Goal: Find contact information: Find contact information

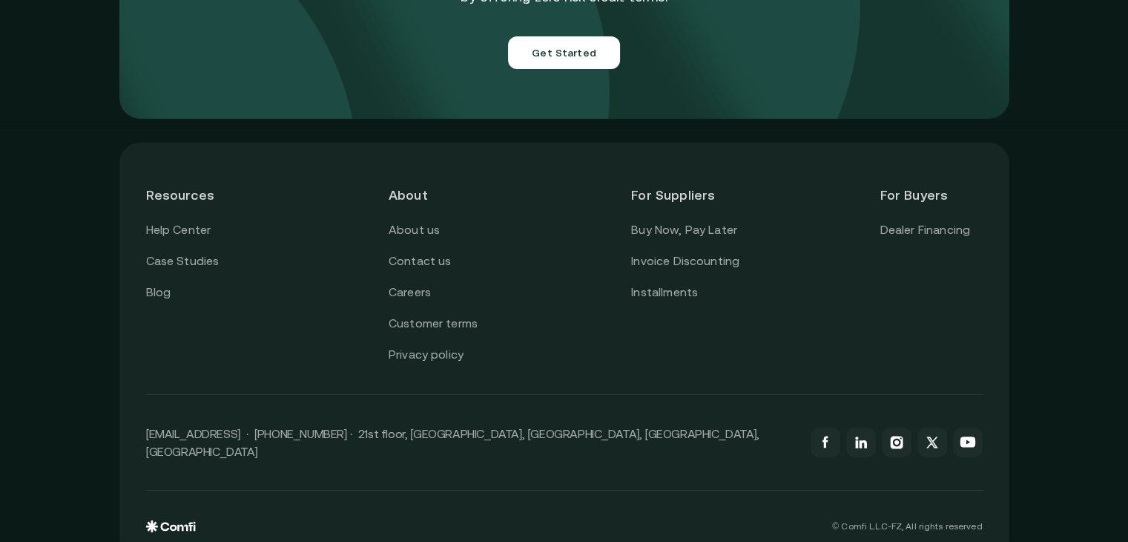
scroll to position [5327, 0]
click at [430, 252] on link "Contact us" at bounding box center [420, 261] width 63 height 19
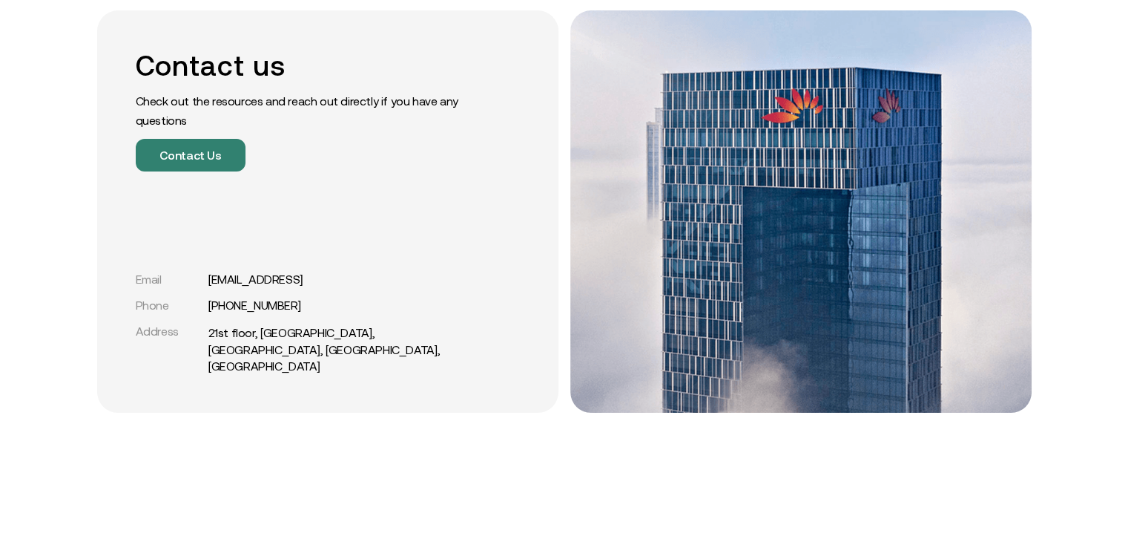
scroll to position [297, 0]
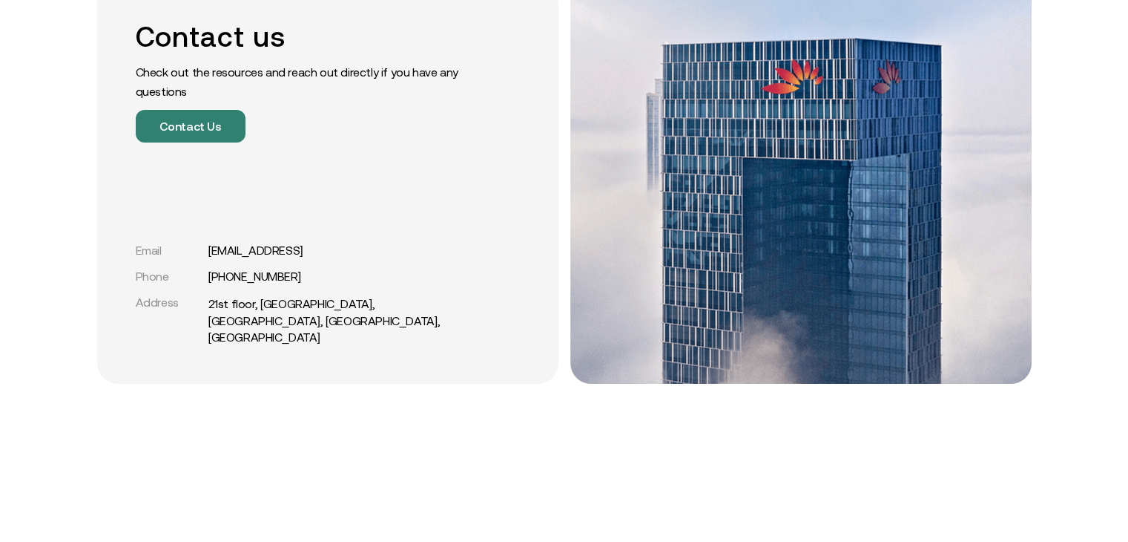
drag, startPoint x: 315, startPoint y: 265, endPoint x: 211, endPoint y: 266, distance: 103.9
click at [211, 257] on div "Email support@comfi.ai" at bounding box center [303, 250] width 334 height 14
copy link "support@comfi.ai"
